Goal: Task Accomplishment & Management: Complete application form

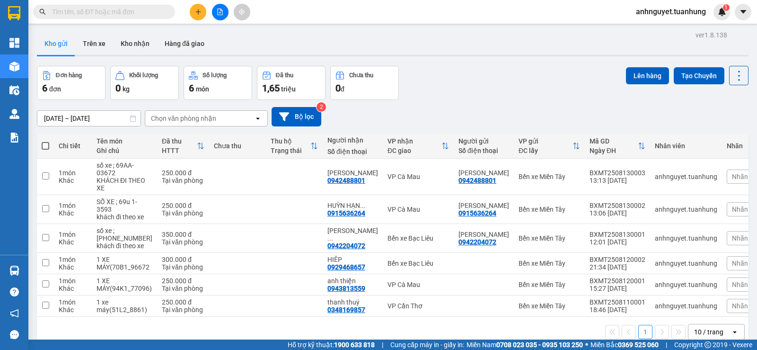
click at [196, 10] on icon "plus" at bounding box center [198, 12] width 7 height 7
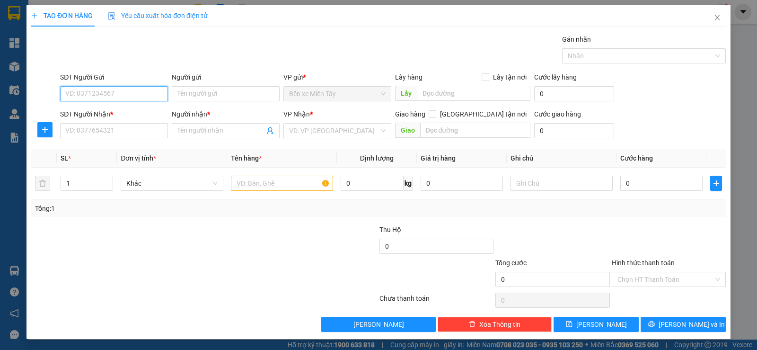
scroll to position [0, 0]
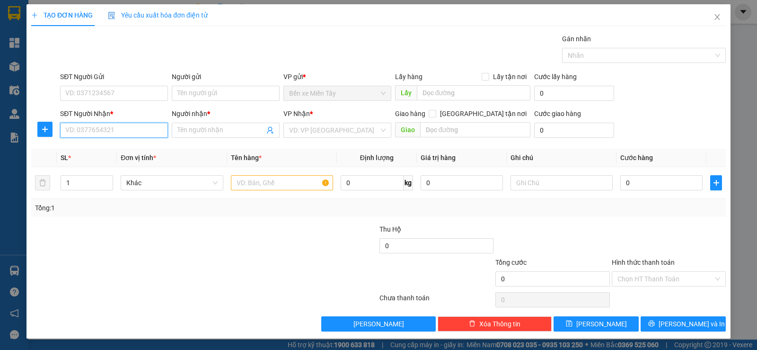
click at [99, 134] on input "SĐT Người Nhận *" at bounding box center [114, 130] width 108 height 15
type input "0947307954"
click at [131, 152] on div "0947307954 - [PERSON_NAME]" at bounding box center [113, 149] width 96 height 10
type input "[PERSON_NAME]"
type input "0947307954"
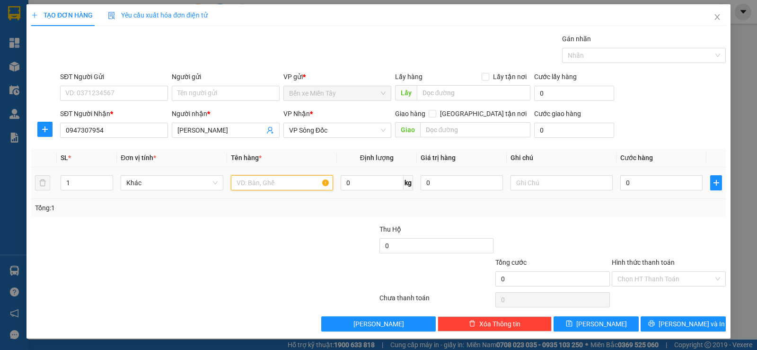
click at [282, 177] on input "text" at bounding box center [282, 182] width 102 height 15
type input "1 xe máy(69B1_16002_"
click at [446, 175] on input "0" at bounding box center [462, 182] width 82 height 15
type input "250.000"
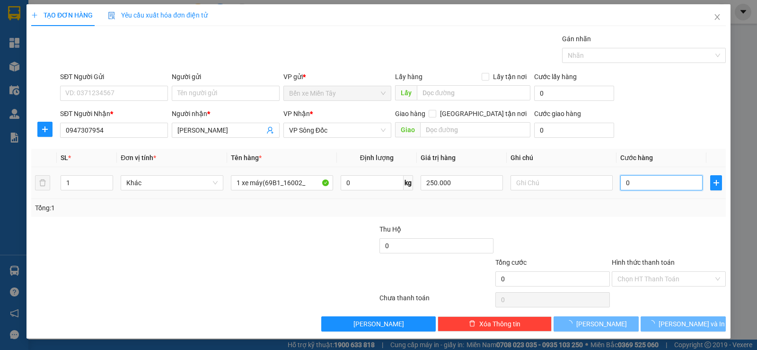
click at [648, 186] on input "0" at bounding box center [662, 182] width 82 height 15
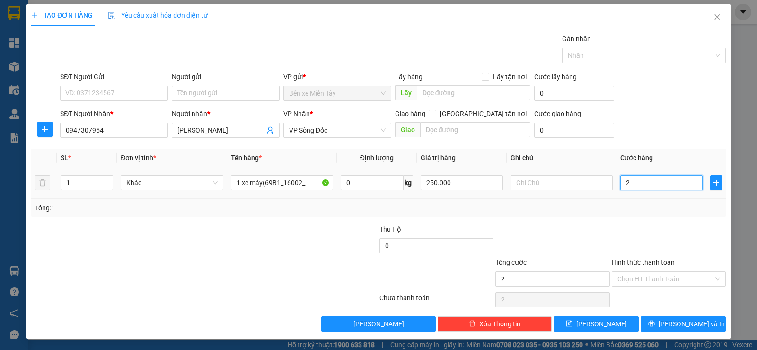
type input "2"
type input "25"
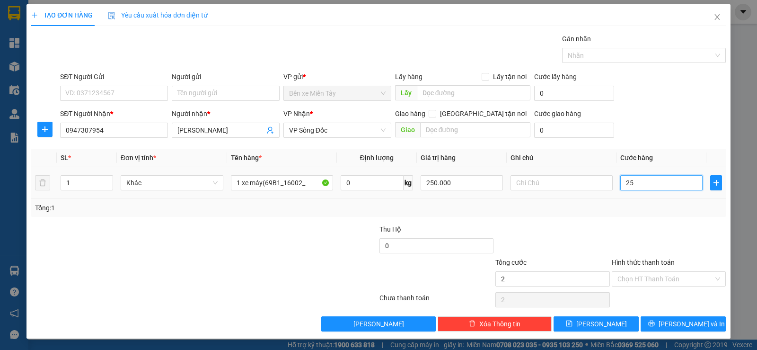
type input "25"
type input "250"
type input "2.500"
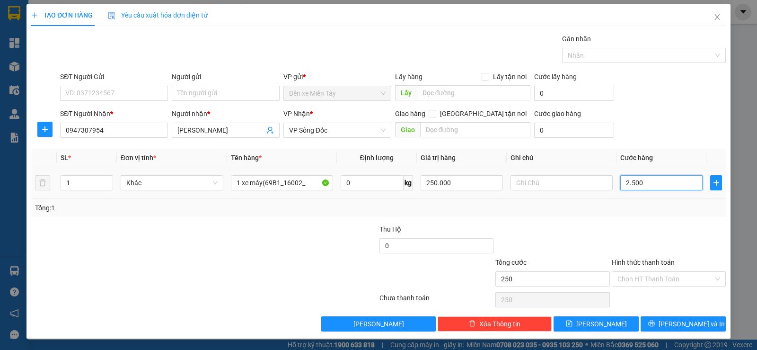
type input "2.500"
type input "25.000"
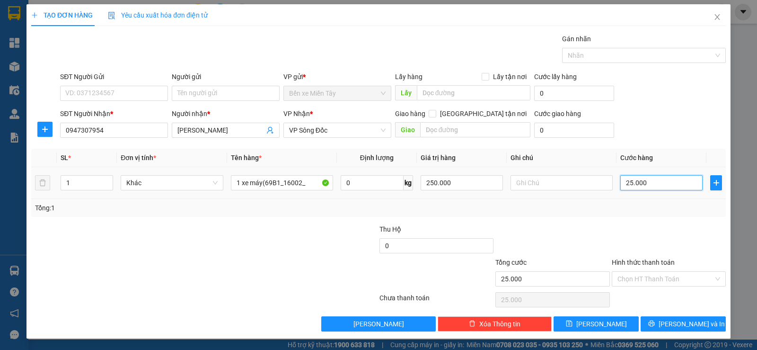
type input "250.000"
click at [625, 271] on div "Chọn HT Thanh Toán" at bounding box center [669, 278] width 114 height 15
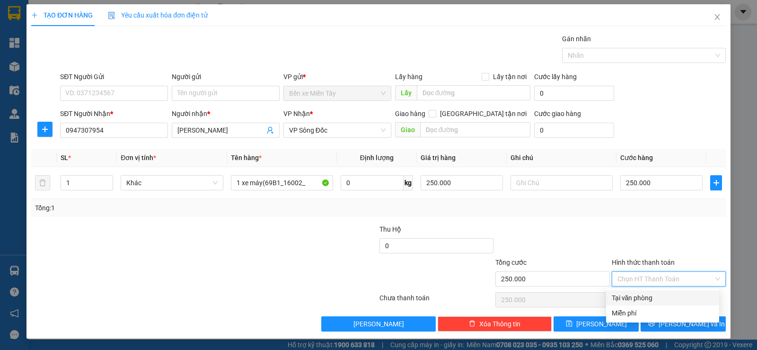
click at [650, 300] on div "Tại văn phòng" at bounding box center [663, 298] width 102 height 10
type input "0"
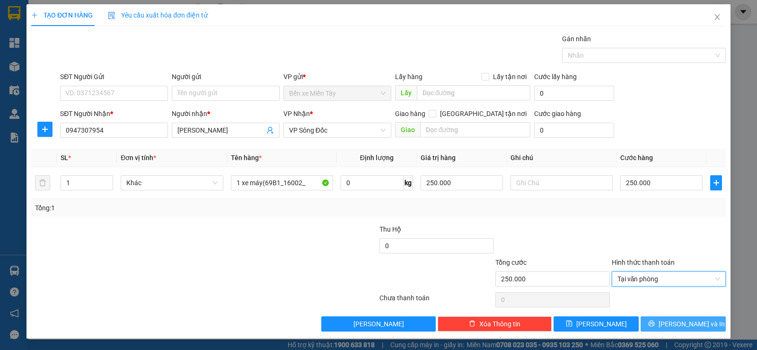
click at [660, 317] on button "[PERSON_NAME] và In" at bounding box center [683, 323] width 85 height 15
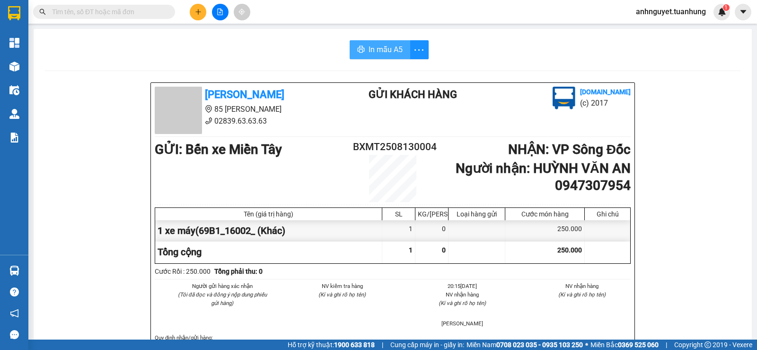
click at [394, 45] on span "In mẫu A5" at bounding box center [386, 50] width 34 height 12
